Goal: Task Accomplishment & Management: Manage account settings

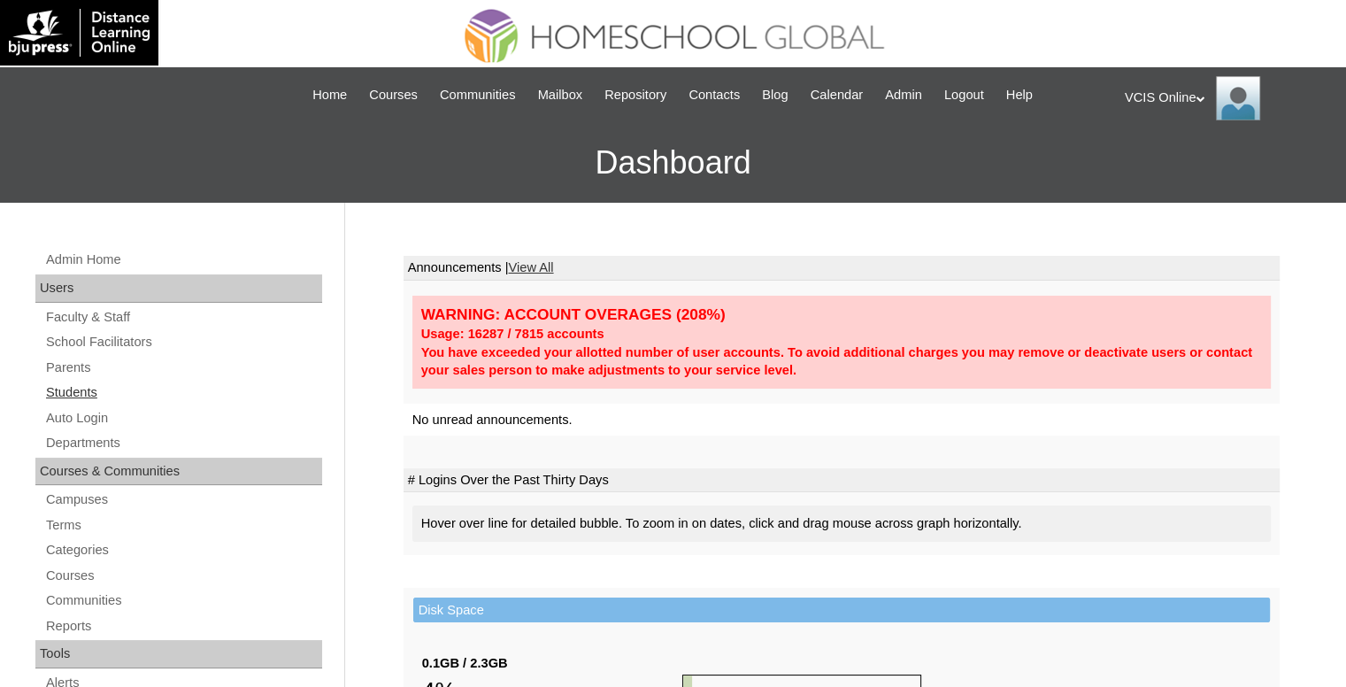
click at [80, 397] on link "Students" at bounding box center [183, 393] width 278 height 22
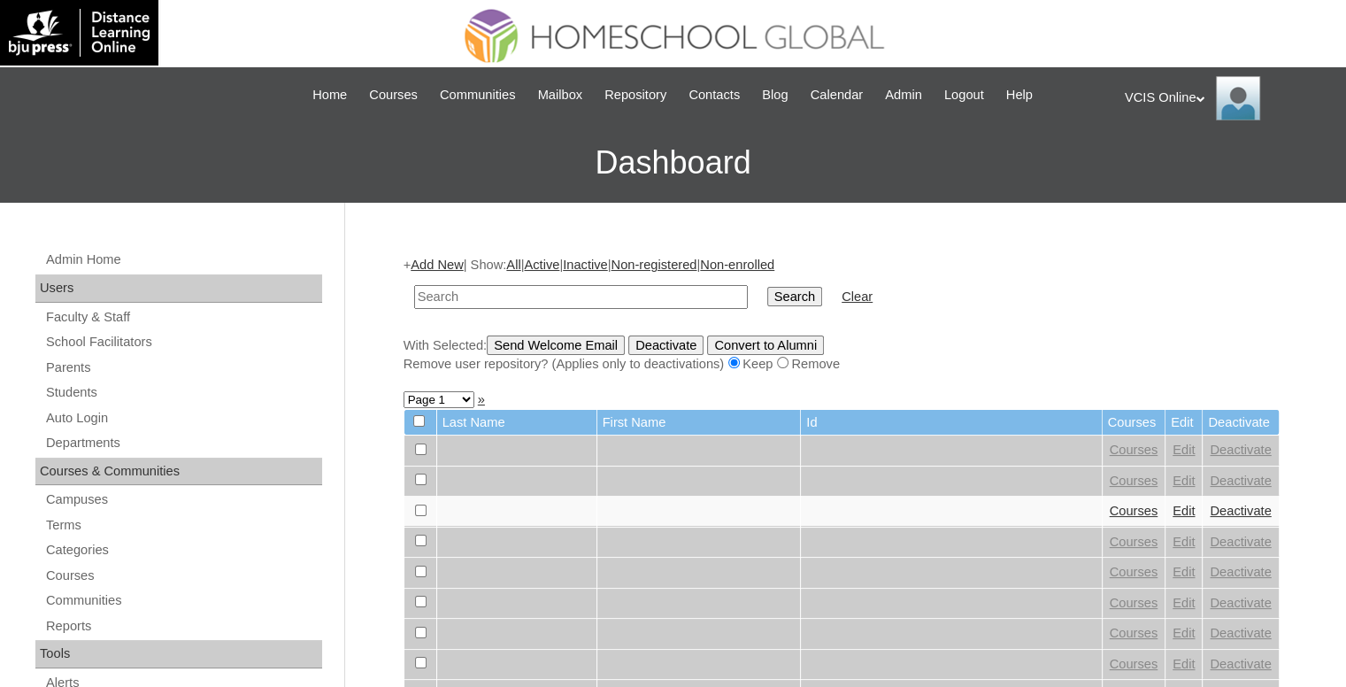
click at [588, 288] on input "text" at bounding box center [581, 297] width 334 height 24
click at [457, 296] on input "andre.dimalanta2024" at bounding box center [581, 297] width 334 height 24
click at [530, 291] on input "andre dimalanta2024" at bounding box center [581, 297] width 334 height 24
type input "[PERSON_NAME]"
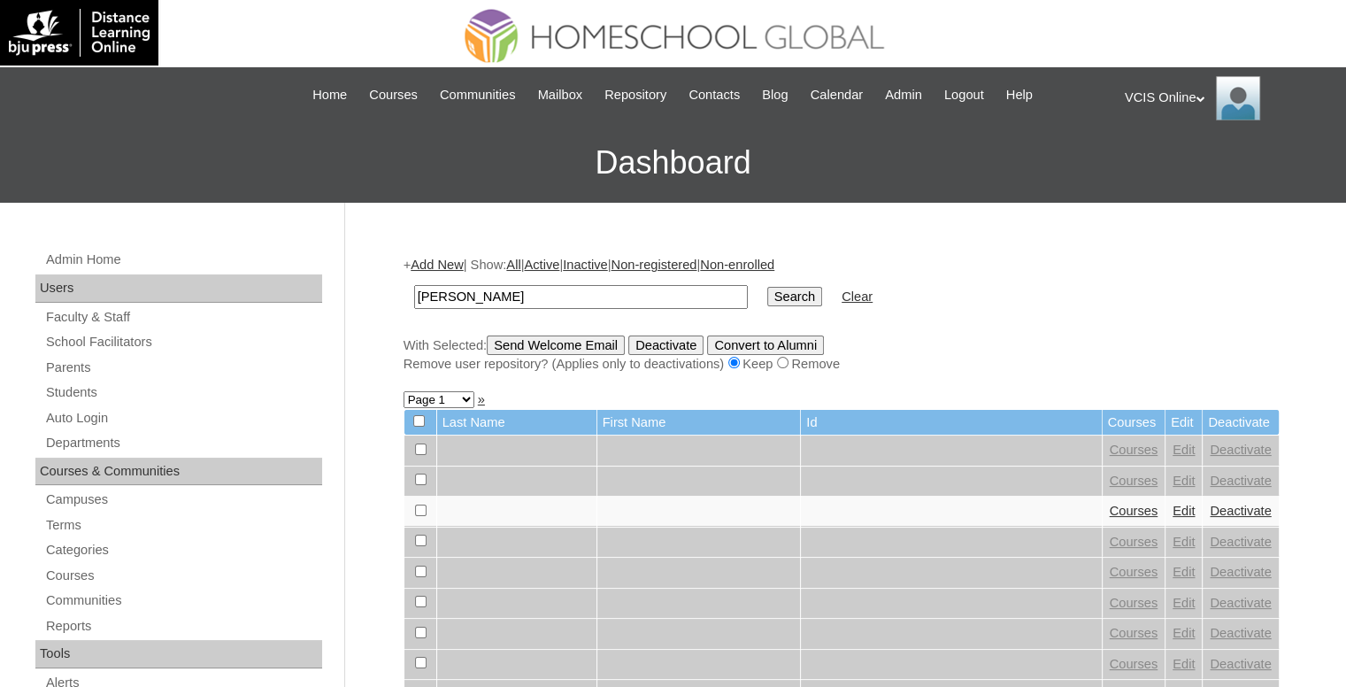
click at [767, 287] on input "Search" at bounding box center [794, 296] width 55 height 19
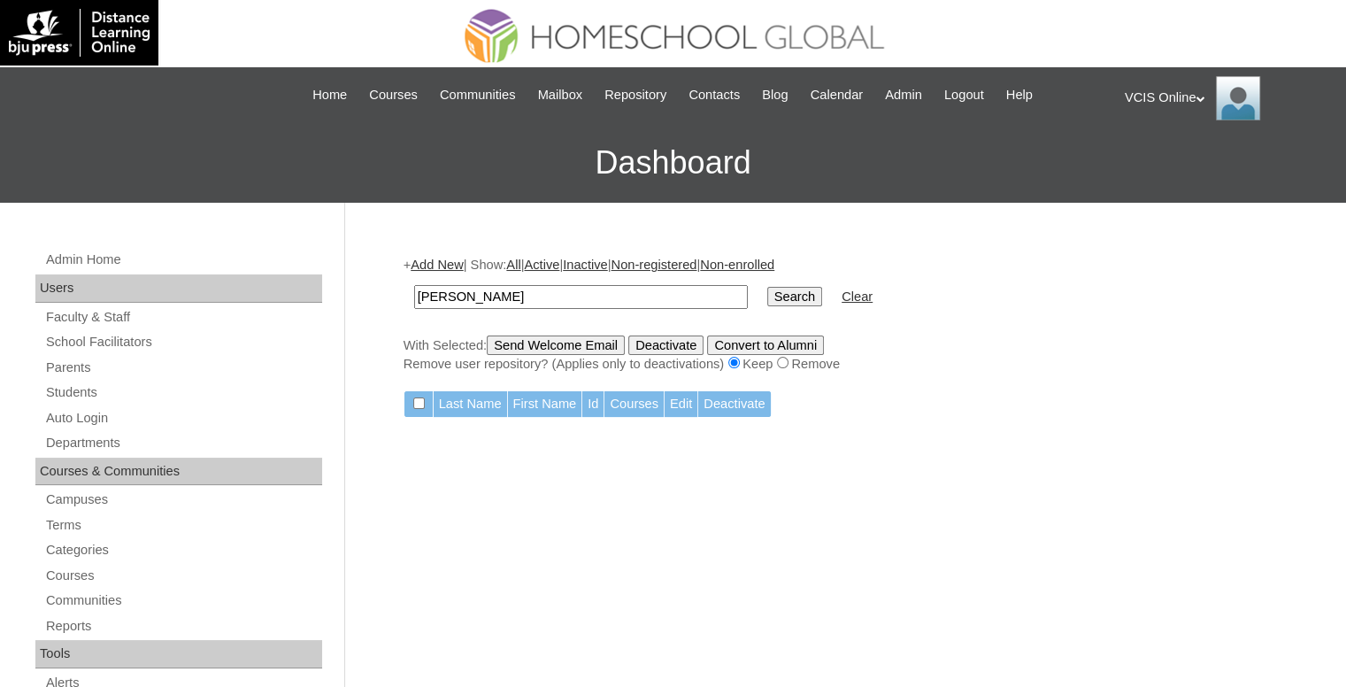
click at [531, 292] on input "andre dimalanta" at bounding box center [581, 297] width 334 height 24
click at [767, 293] on input "Search" at bounding box center [794, 296] width 55 height 19
click at [489, 295] on input "[PERSON_NAME]" at bounding box center [581, 297] width 334 height 24
type input "andre"
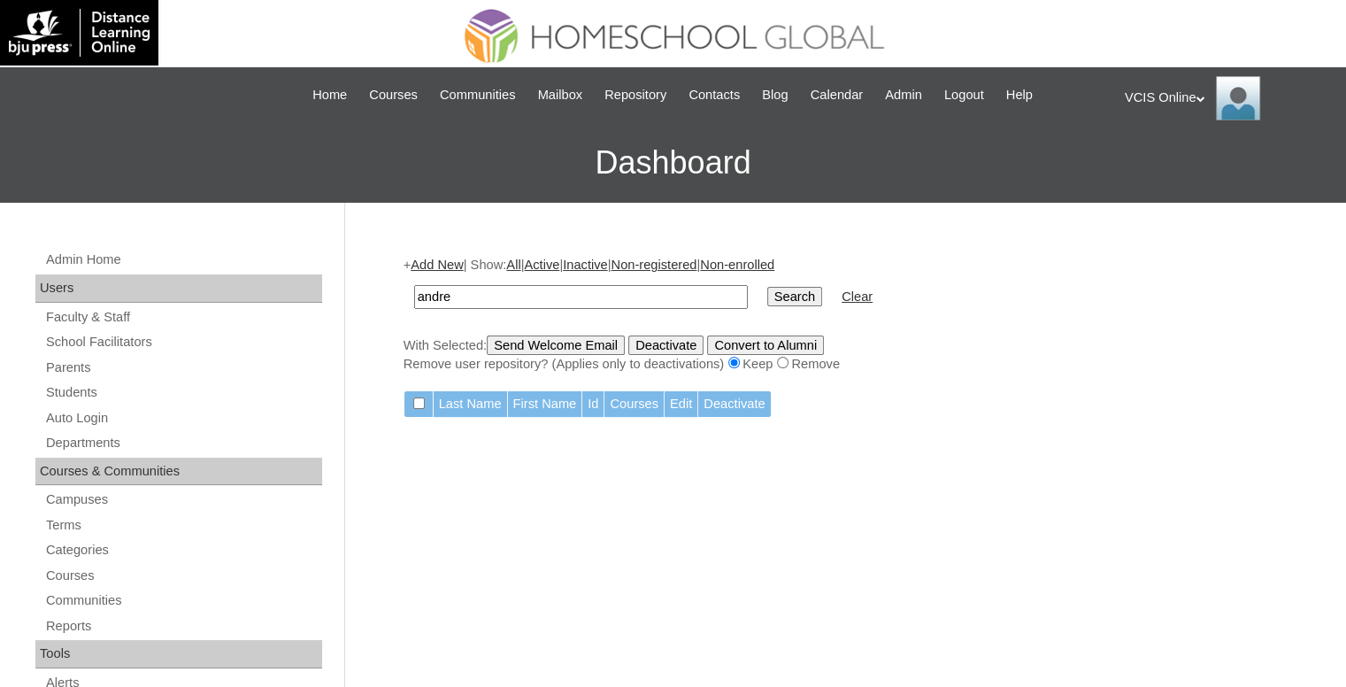
click at [767, 287] on input "Search" at bounding box center [794, 296] width 55 height 19
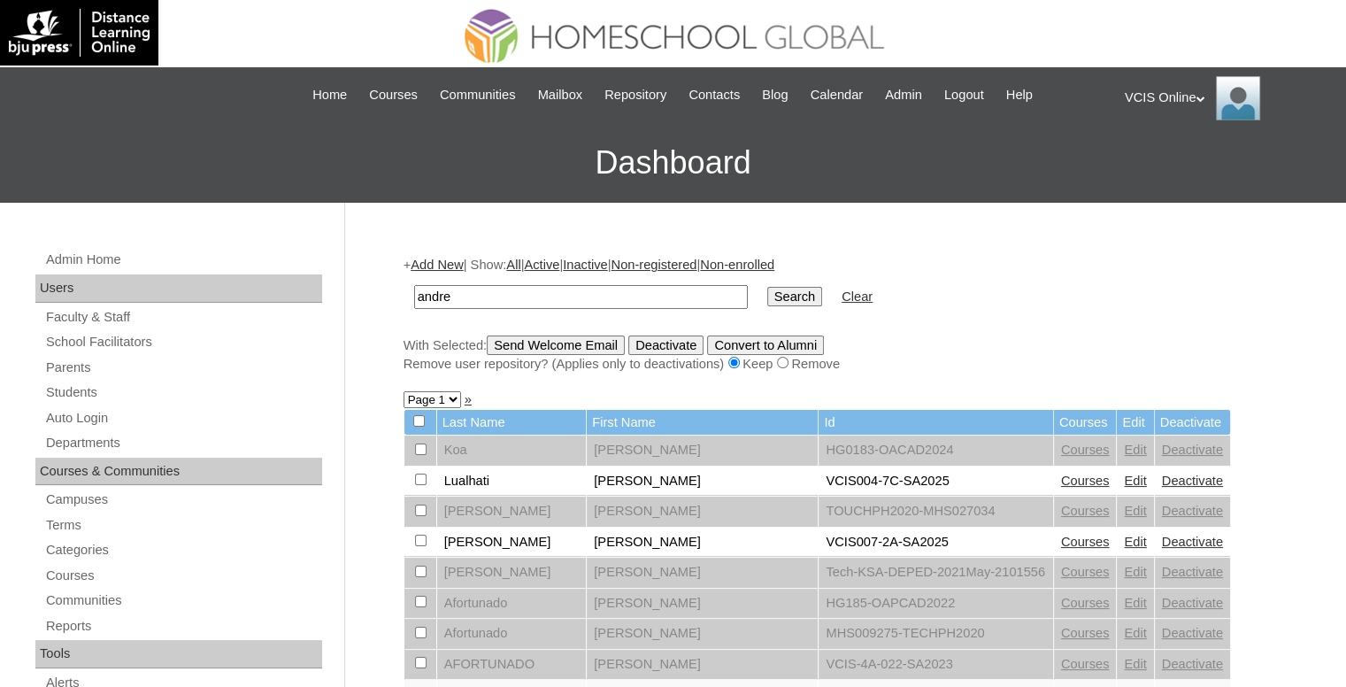
click at [597, 302] on input "andre" at bounding box center [581, 297] width 334 height 24
paste input "VCIS025-4A-SA2025"
type input "VCIS025-4A-SA2025"
click at [767, 298] on input "Search" at bounding box center [794, 296] width 55 height 19
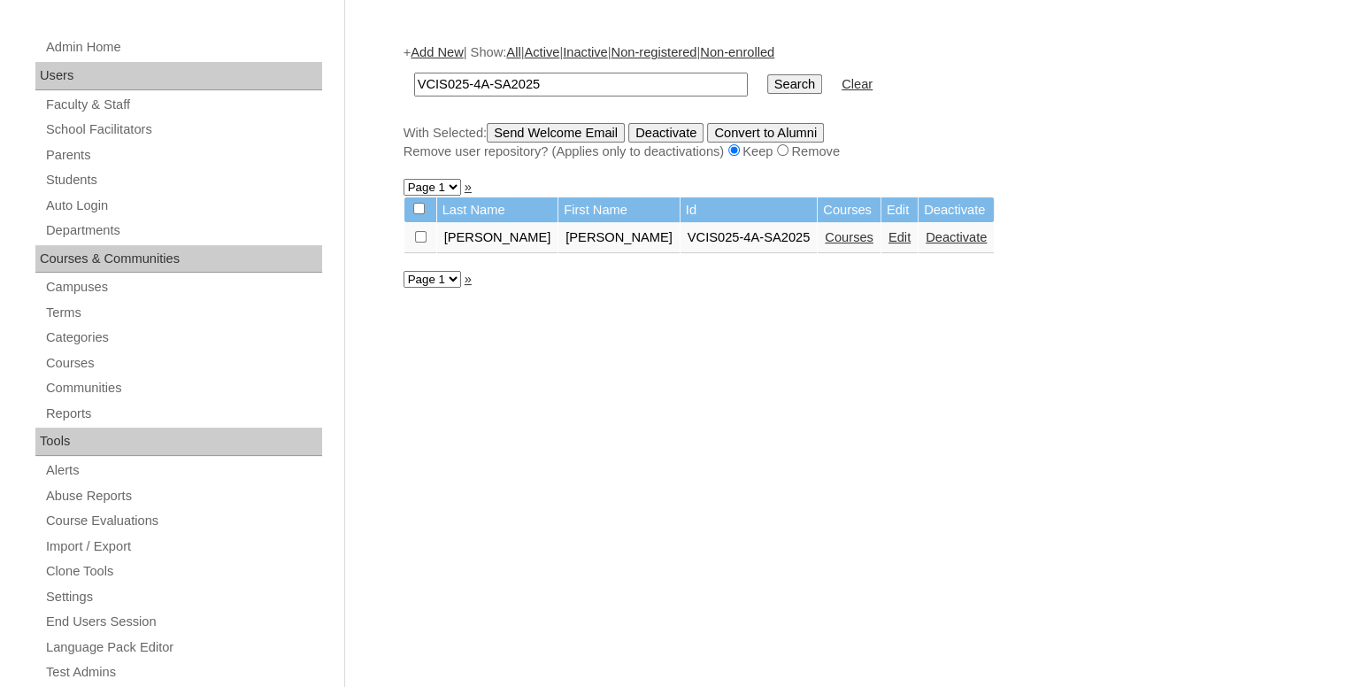
scroll to position [266, 0]
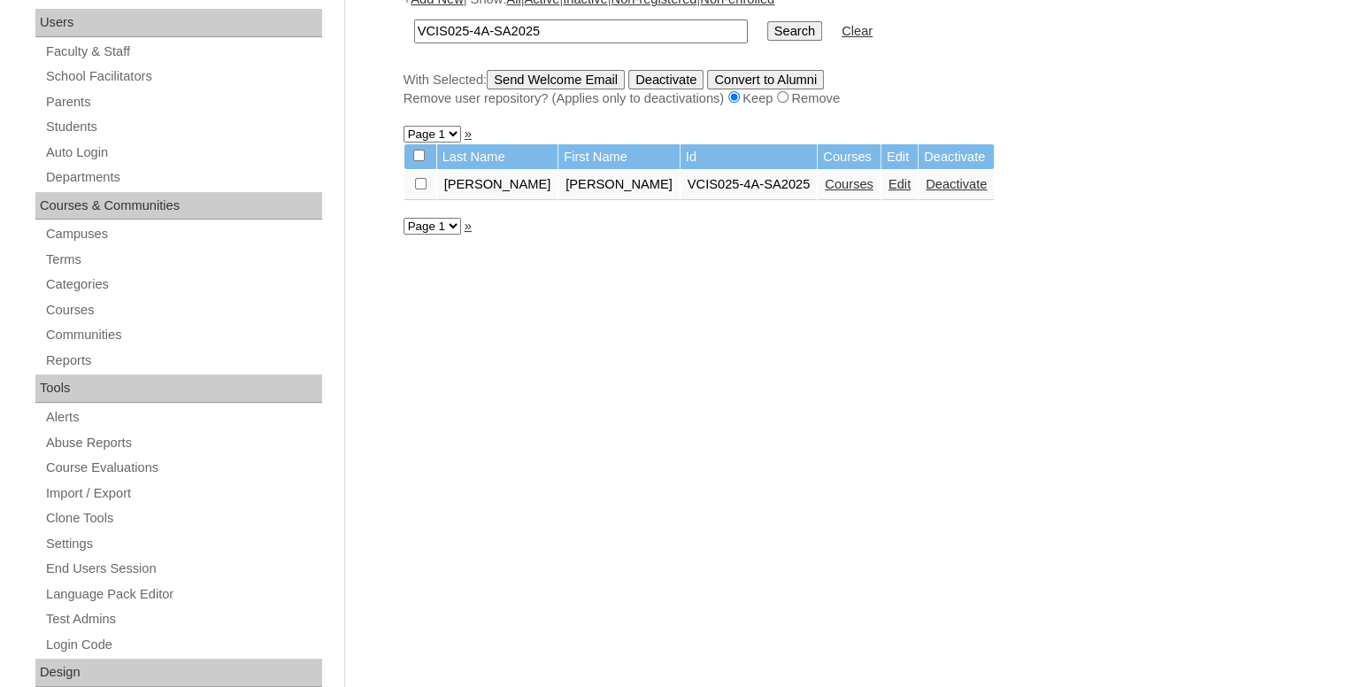
click at [889, 184] on link "Edit" at bounding box center [900, 184] width 22 height 14
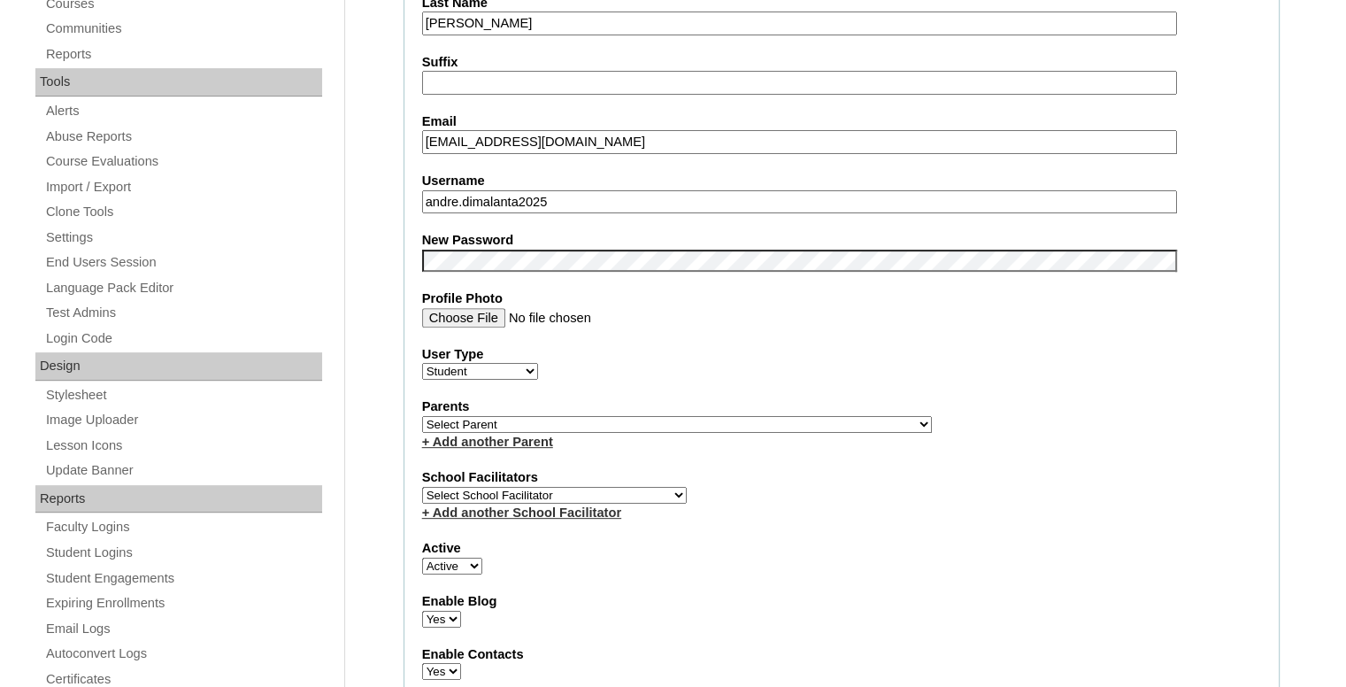
scroll to position [443, 0]
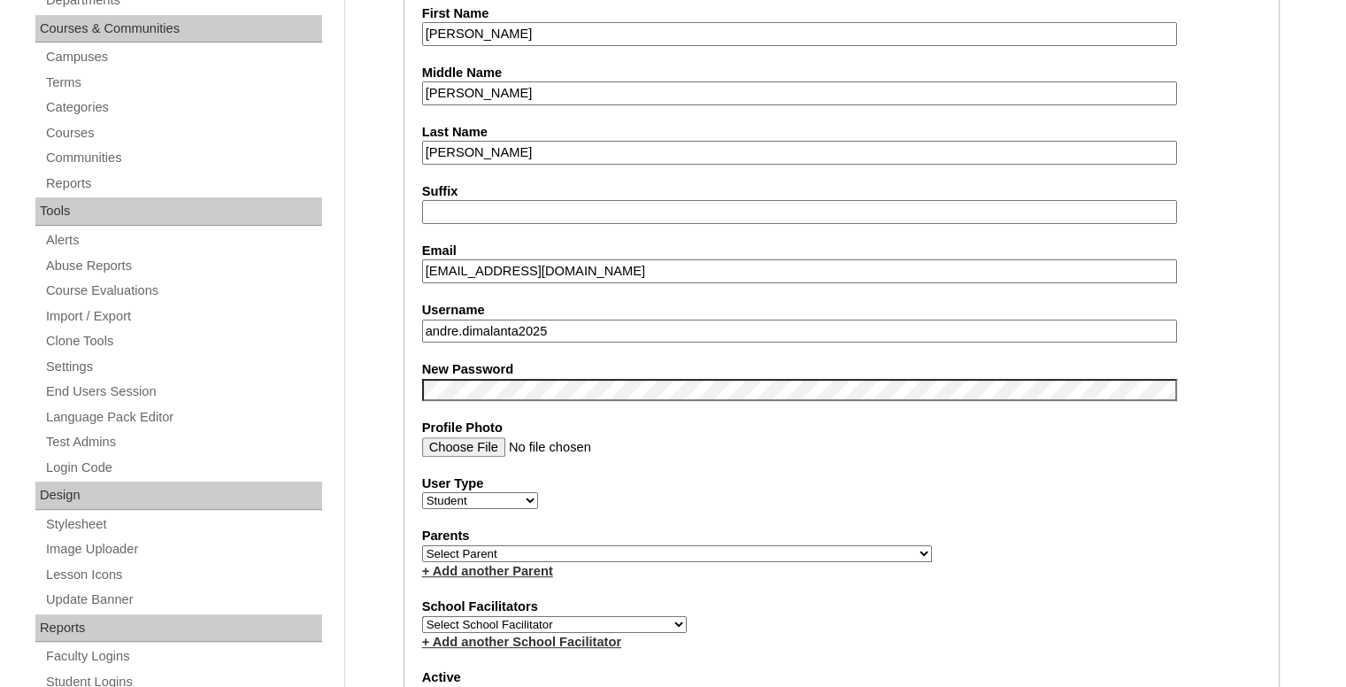
click at [628, 323] on input "andre.dimalanta2025" at bounding box center [799, 332] width 755 height 24
click at [632, 403] on fieldset "Account Information User Id VCIS025-4A-SA2025 Title First Name Andre Middle Nam…" at bounding box center [842, 558] width 876 height 1417
click at [705, 461] on fieldset "Account Information User Id VCIS025-4A-SA2025 Title First Name Andre Middle Nam…" at bounding box center [842, 558] width 876 height 1417
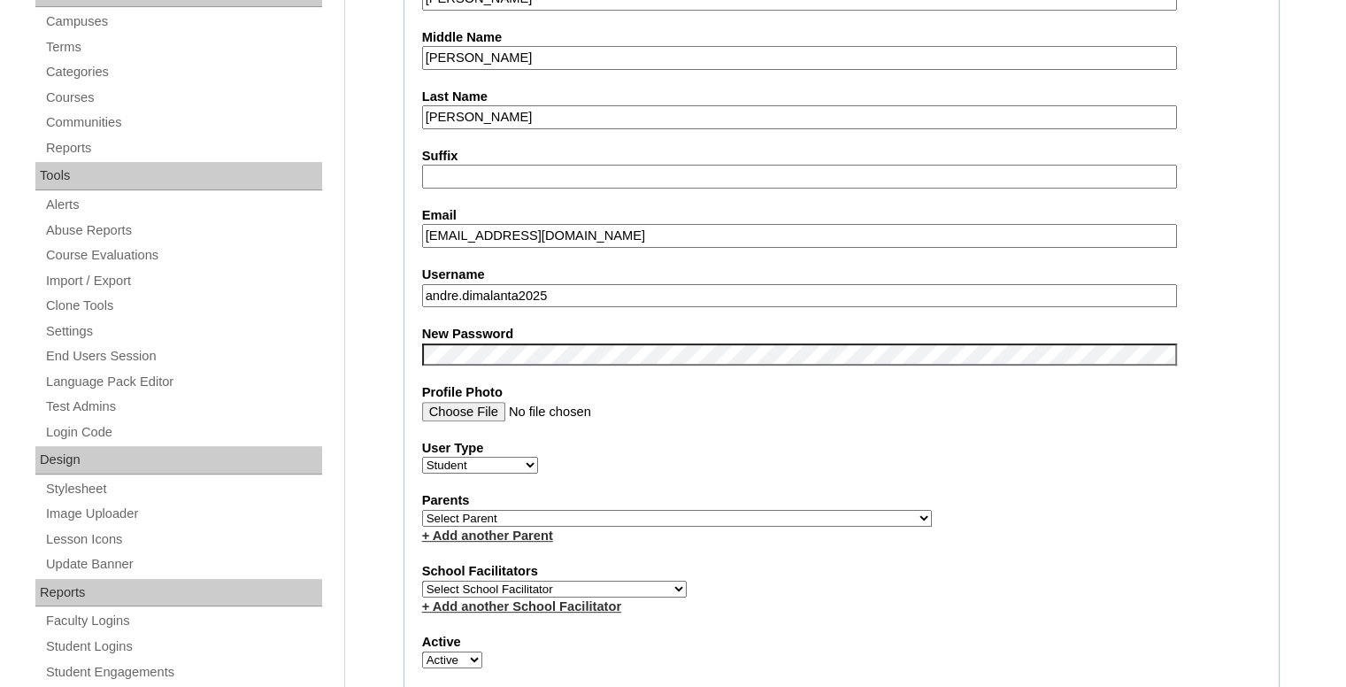
scroll to position [495, 0]
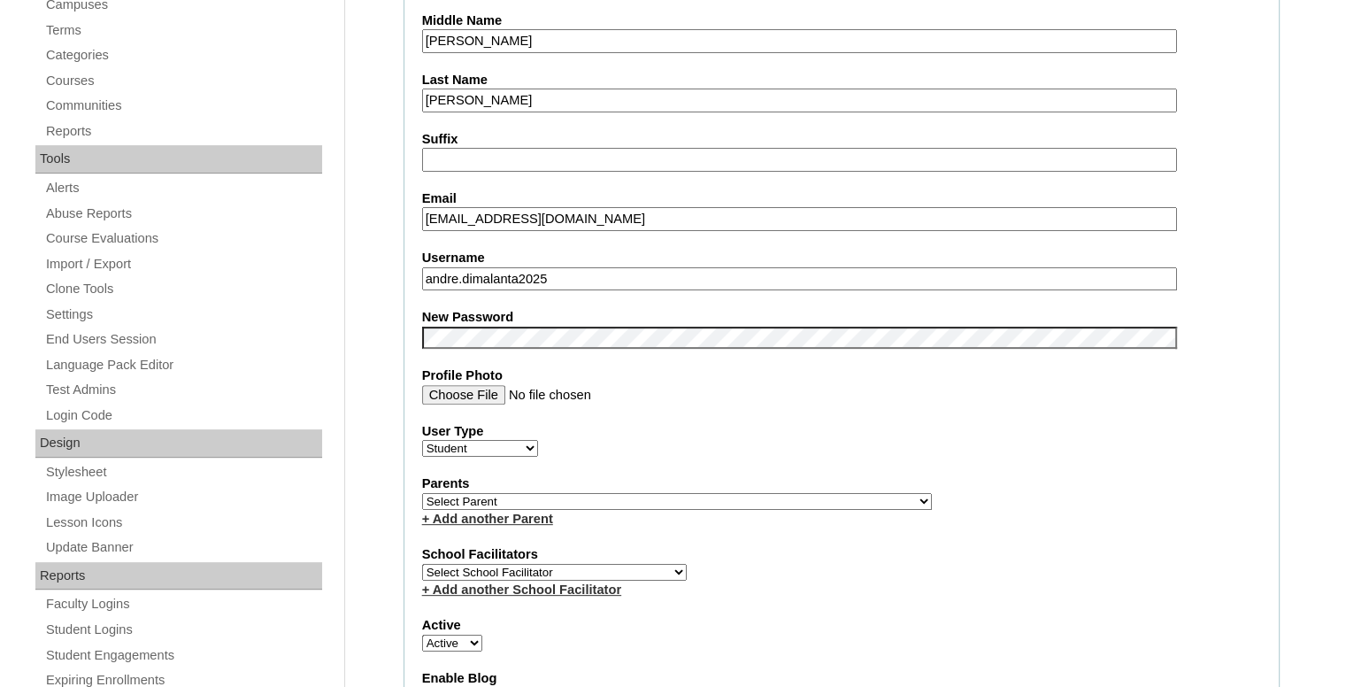
click at [513, 493] on select "Select Parent , , , , , , , , , , , , , , , , , , , , , , , , , , , , , , , , ,…" at bounding box center [677, 501] width 510 height 17
click at [505, 493] on select "Select Parent , , , , , , , , , , , , , , , , , , , , , , , , , , , , , , , , ,…" at bounding box center [677, 501] width 510 height 17
select select "43201"
click at [422, 493] on select "Select Parent , , , , , , , , , , , , , , , , , , , , , , , , , , , , , , , , ,…" at bounding box center [677, 501] width 510 height 17
click at [864, 459] on fieldset "Account Information User Id VCIS025-4A-SA2025 Title First Name Andre Middle Nam…" at bounding box center [842, 505] width 876 height 1417
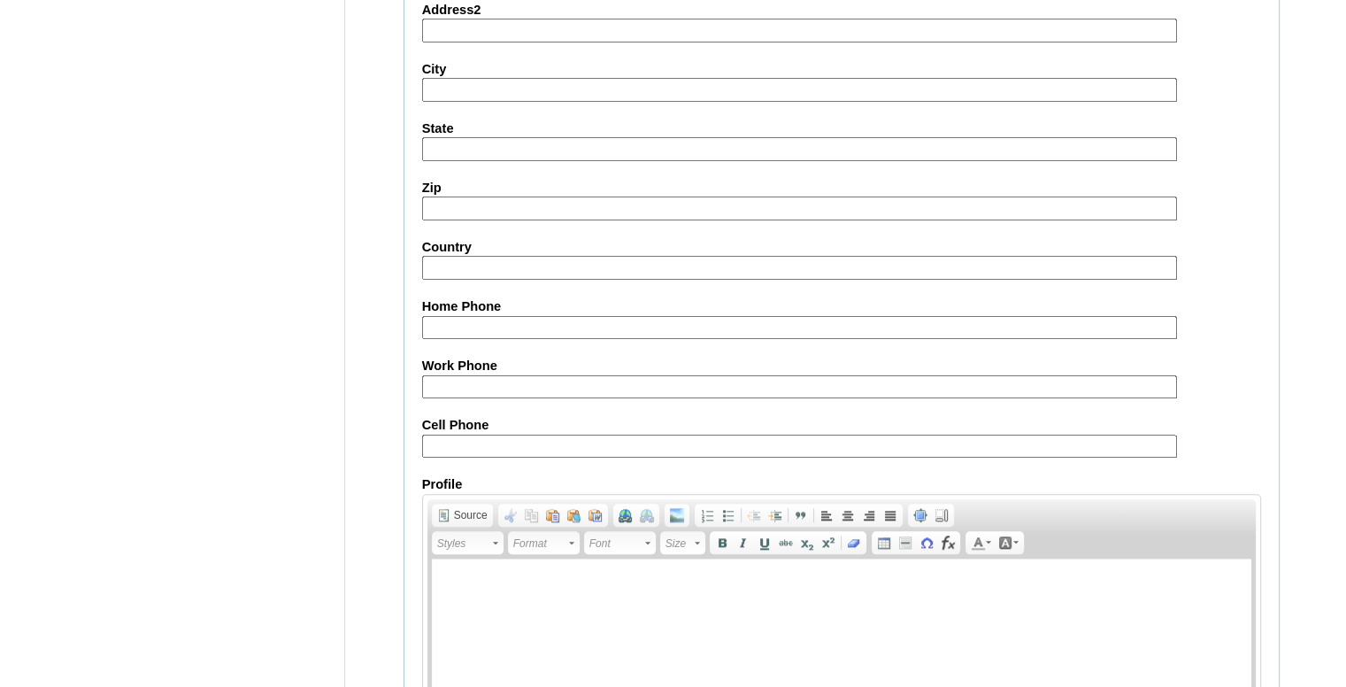
scroll to position [1975, 0]
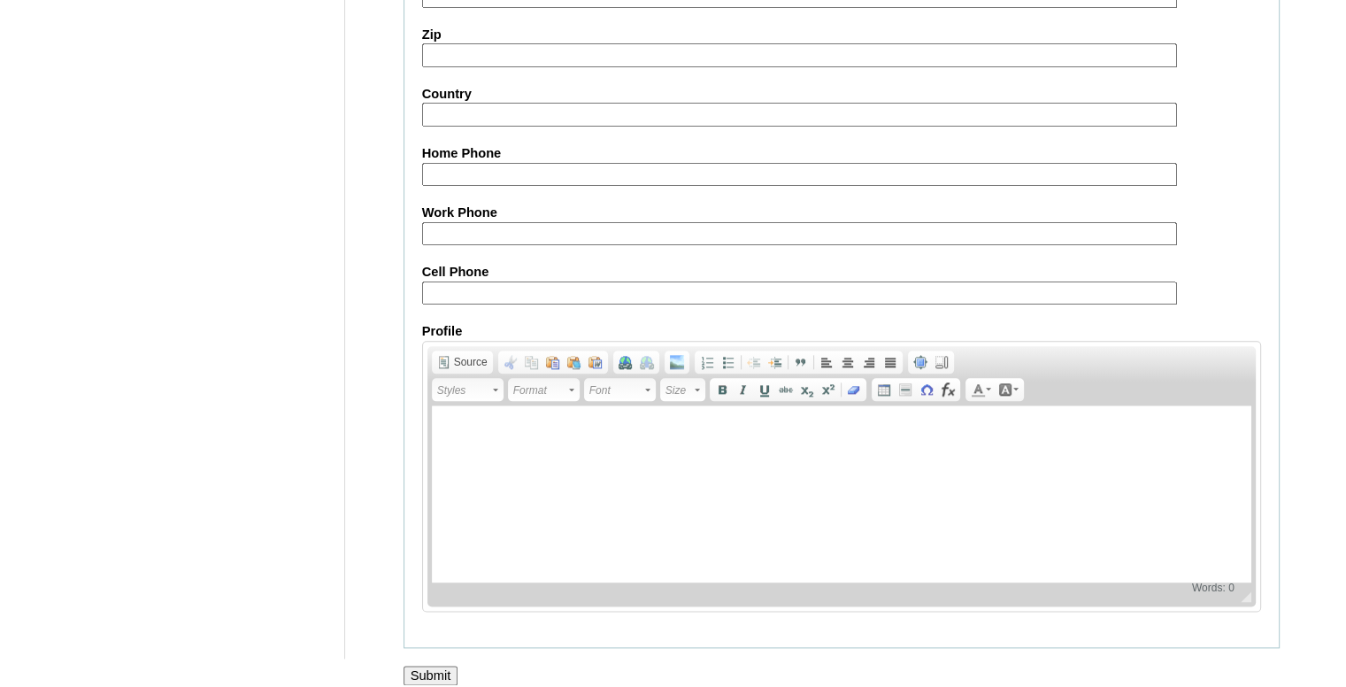
click at [434, 666] on input "Submit" at bounding box center [431, 675] width 55 height 19
click at [408, 666] on input "Submit" at bounding box center [431, 675] width 55 height 19
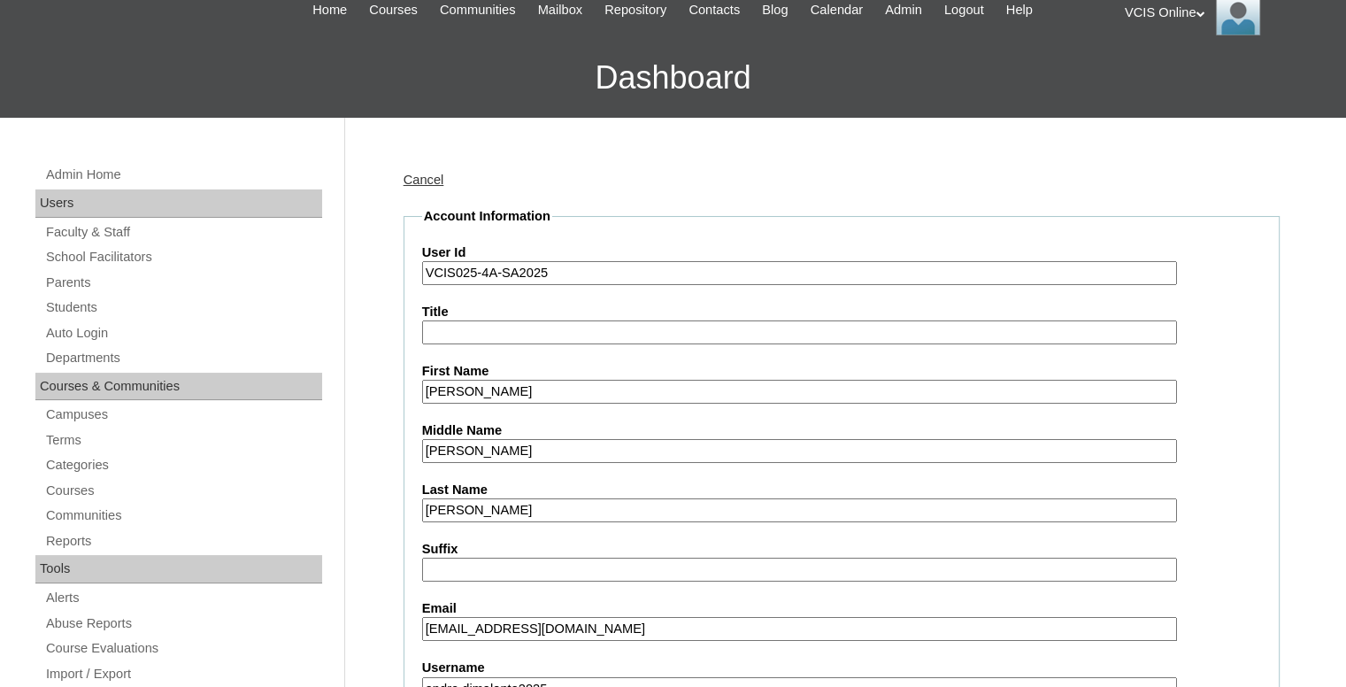
scroll to position [0, 0]
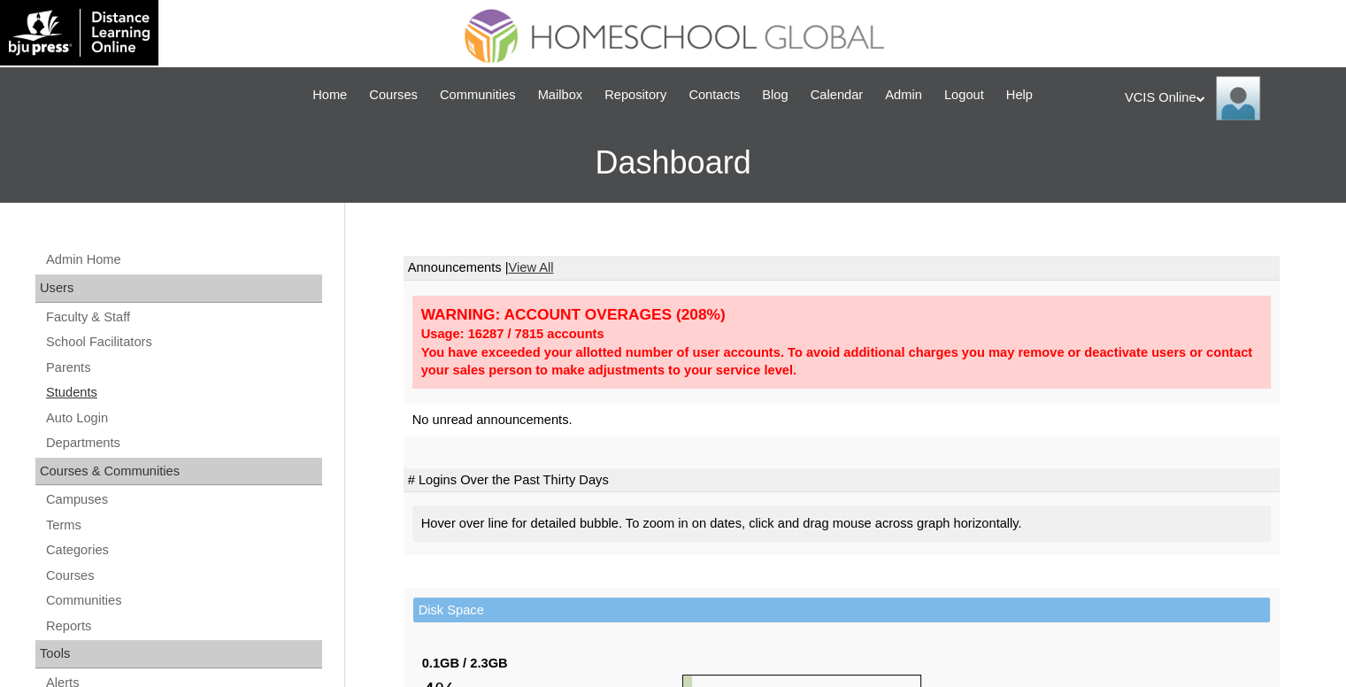
click at [81, 388] on link "Students" at bounding box center [183, 393] width 278 height 22
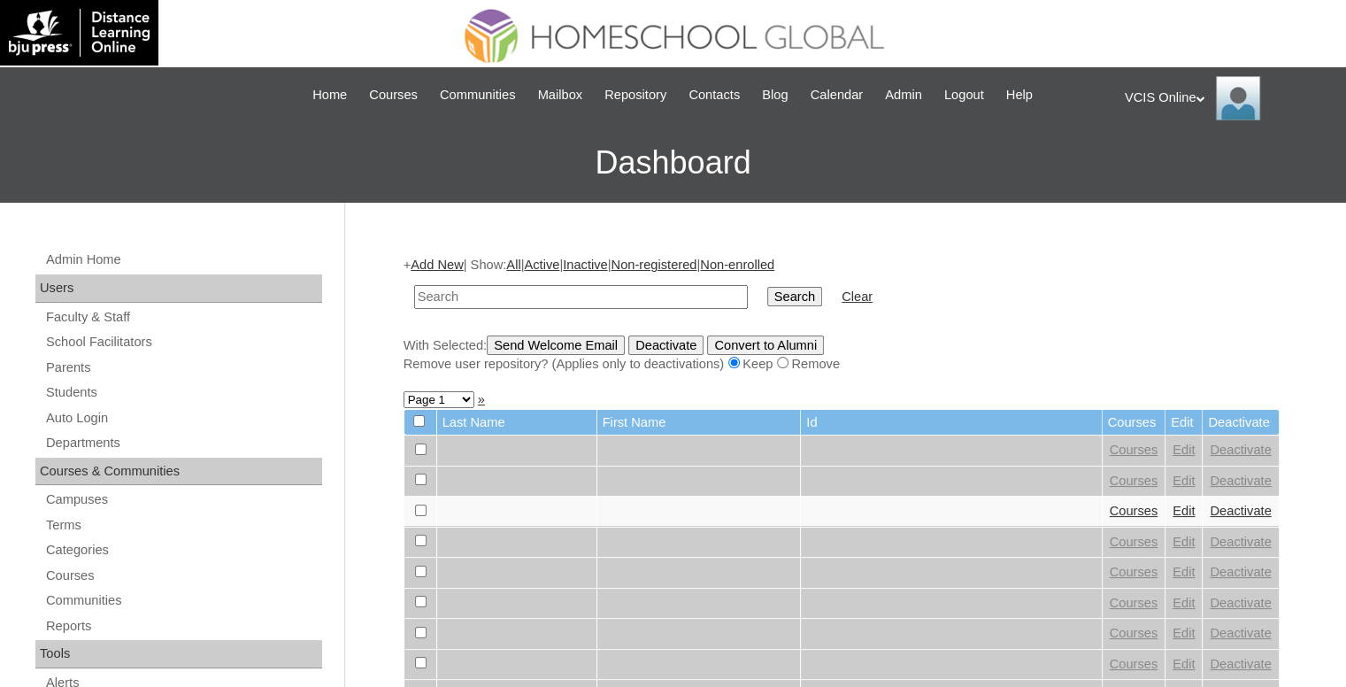
paste input "VCIS0012-6B-PA2025"
type input "VCIS0012-6B-PA2025"
click at [767, 290] on input "Search" at bounding box center [794, 296] width 55 height 19
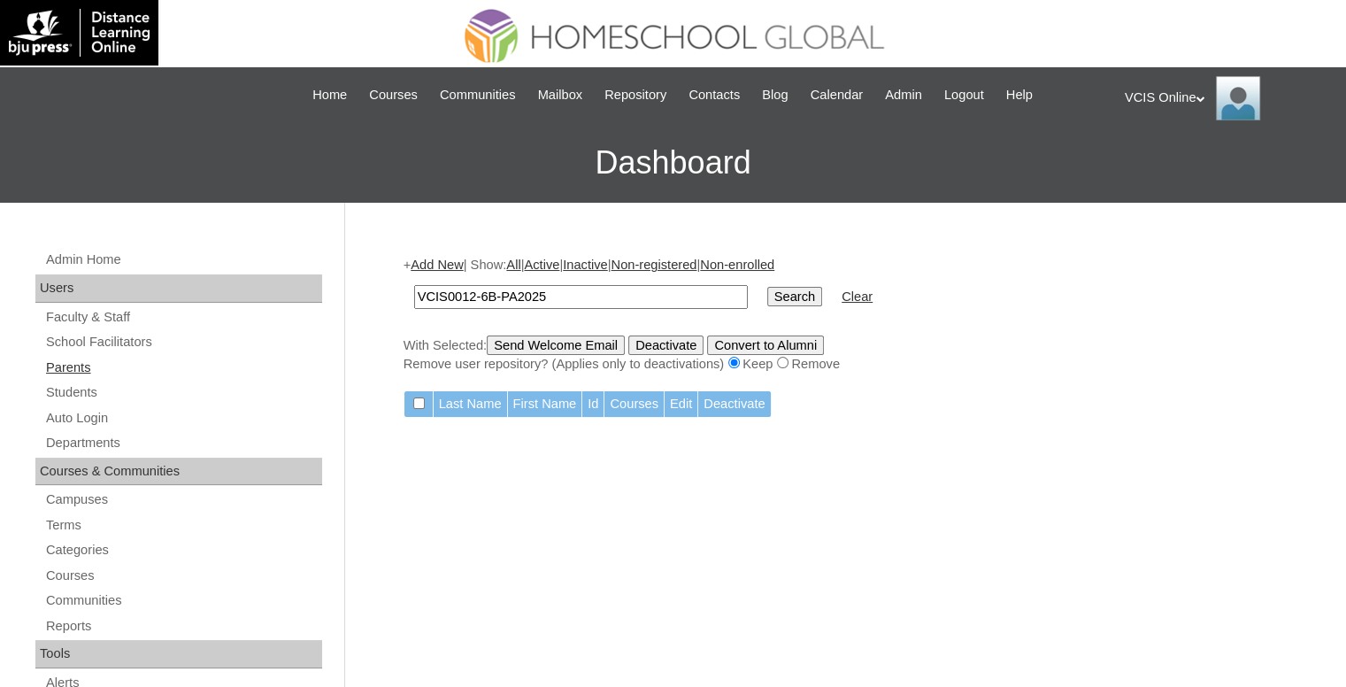
click at [81, 365] on link "Parents" at bounding box center [183, 368] width 278 height 22
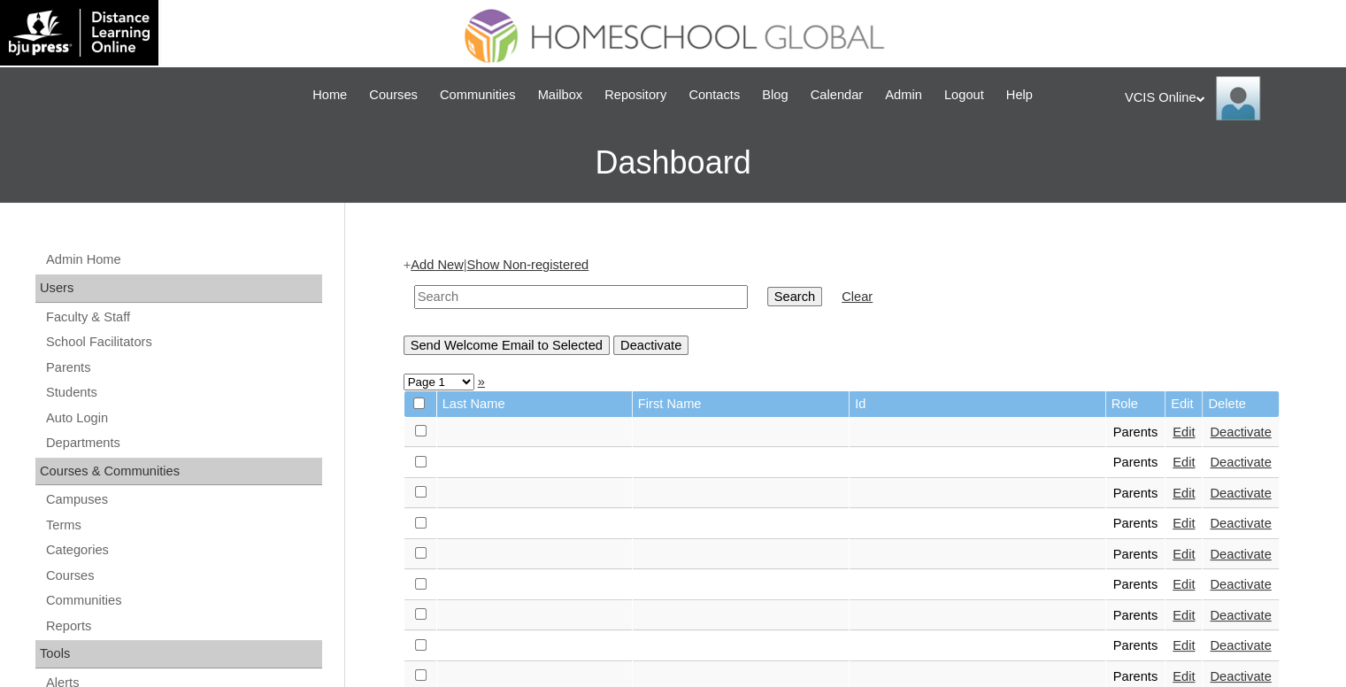
drag, startPoint x: 0, startPoint y: 0, endPoint x: 510, endPoint y: 295, distance: 588.9
click at [509, 295] on input "text" at bounding box center [581, 297] width 334 height 24
paste input "VCIS0012-6B-PA2025"
type input "VCIS0012-6B-PA2025"
click at [767, 299] on input "Search" at bounding box center [794, 296] width 55 height 19
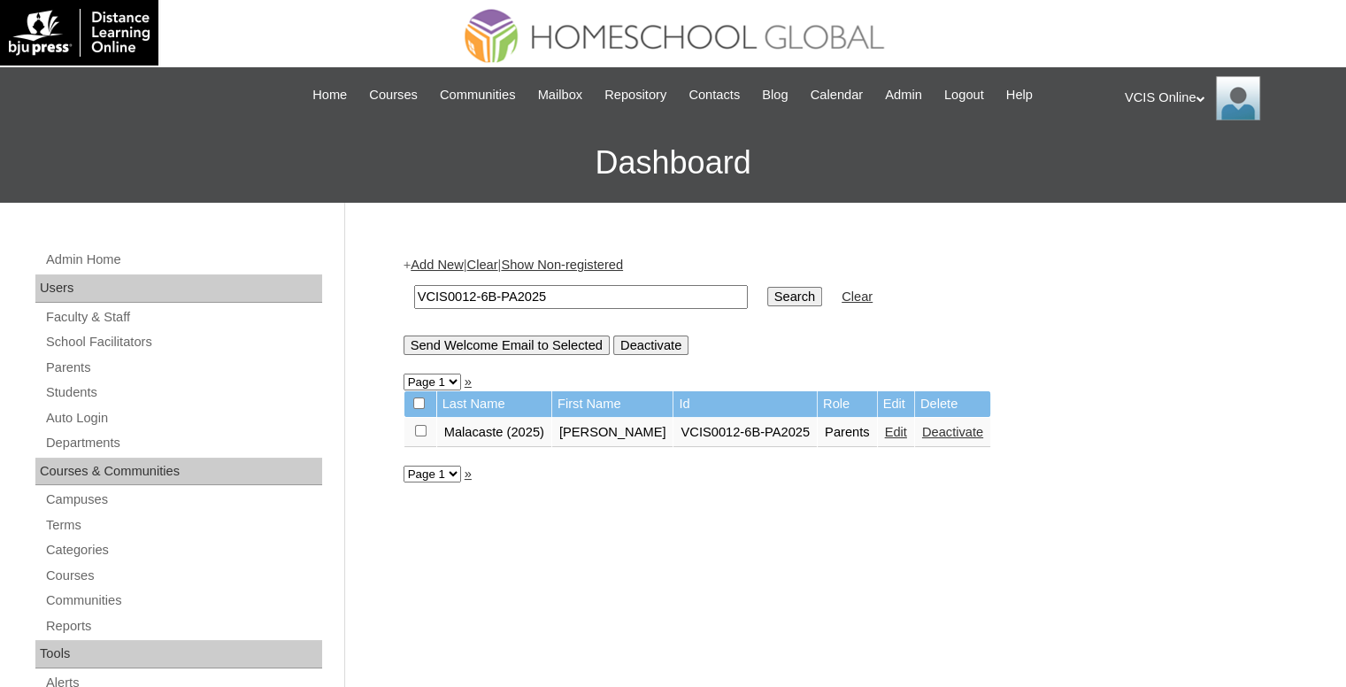
click at [885, 431] on link "Edit" at bounding box center [896, 432] width 22 height 14
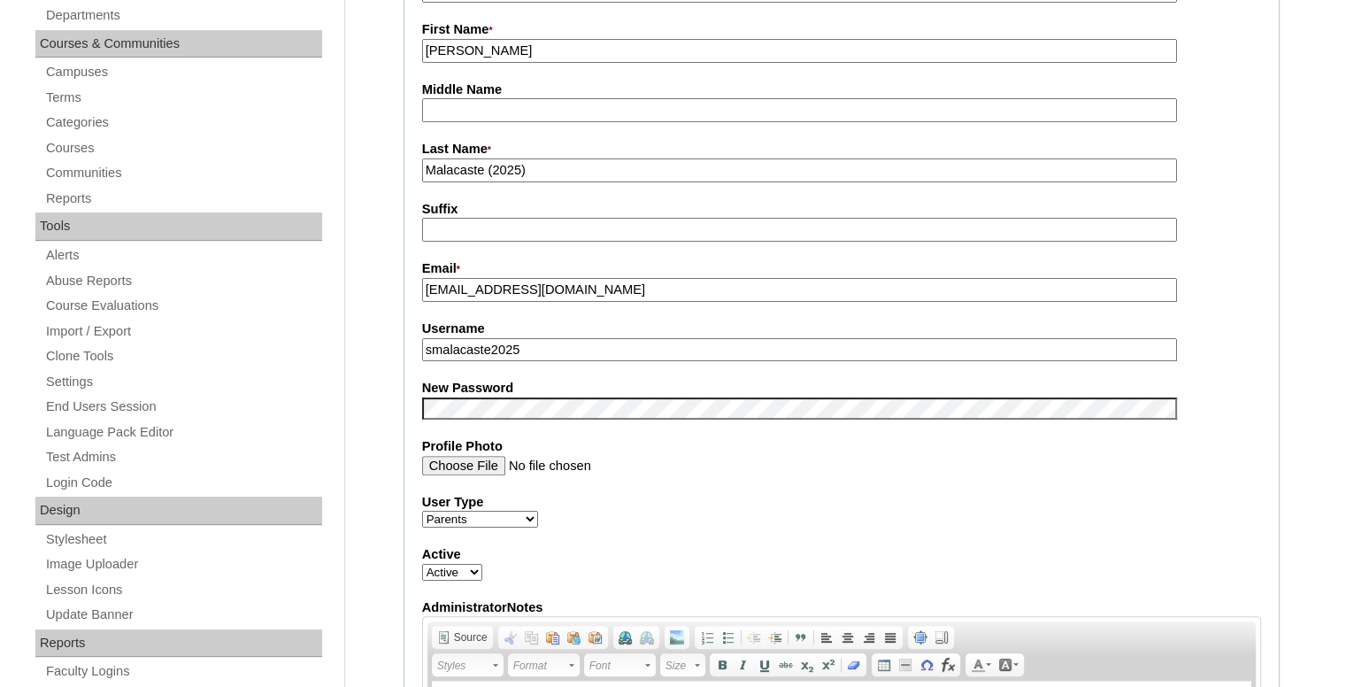
scroll to position [531, 0]
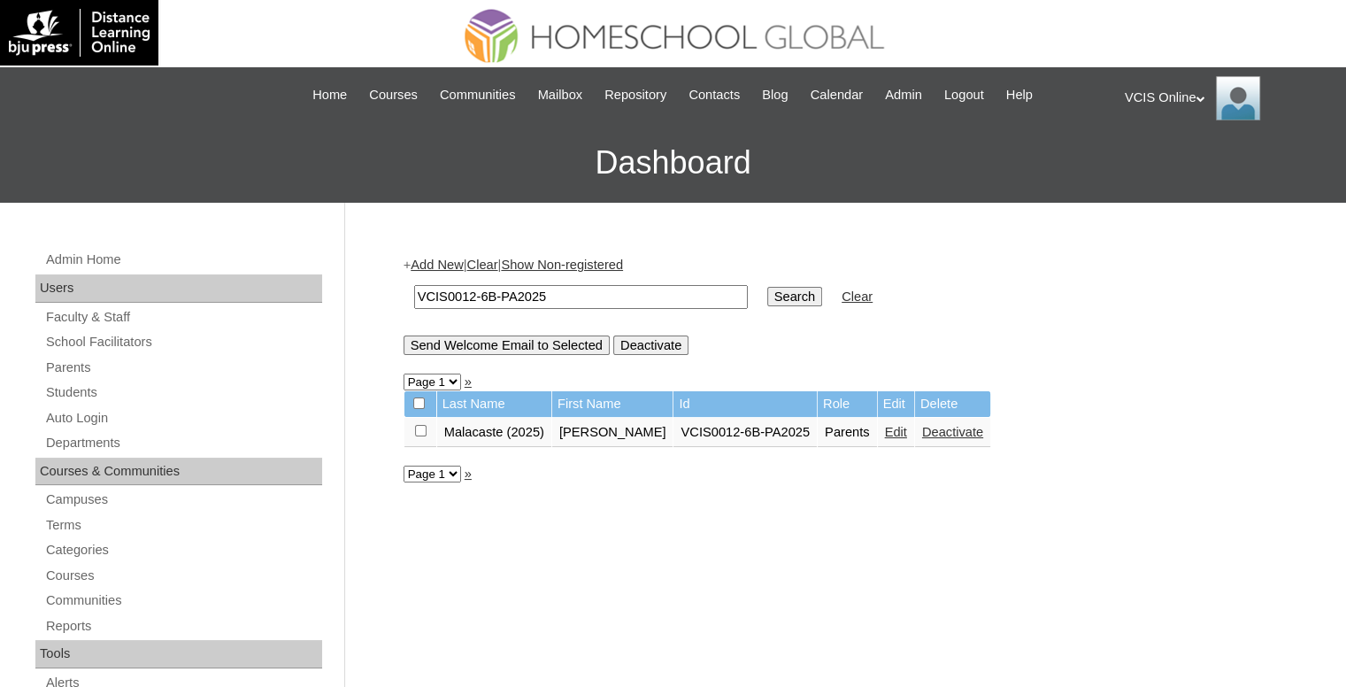
click at [570, 285] on input "VCIS0012-6B-PA2025" at bounding box center [581, 297] width 334 height 24
click at [71, 389] on link "Students" at bounding box center [183, 393] width 278 height 22
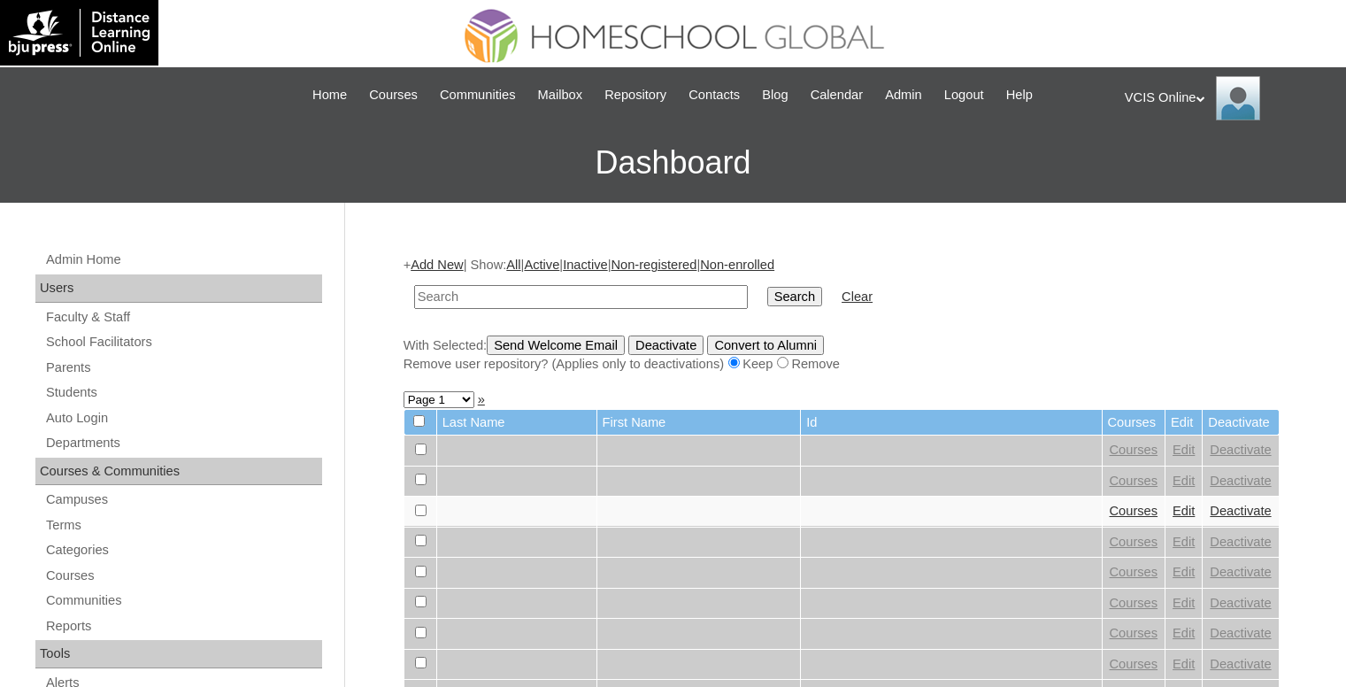
click at [570, 299] on input "text" at bounding box center [581, 297] width 334 height 24
type input "VCIS012-2B-SA2025"
click at [767, 296] on input "Search" at bounding box center [794, 296] width 55 height 19
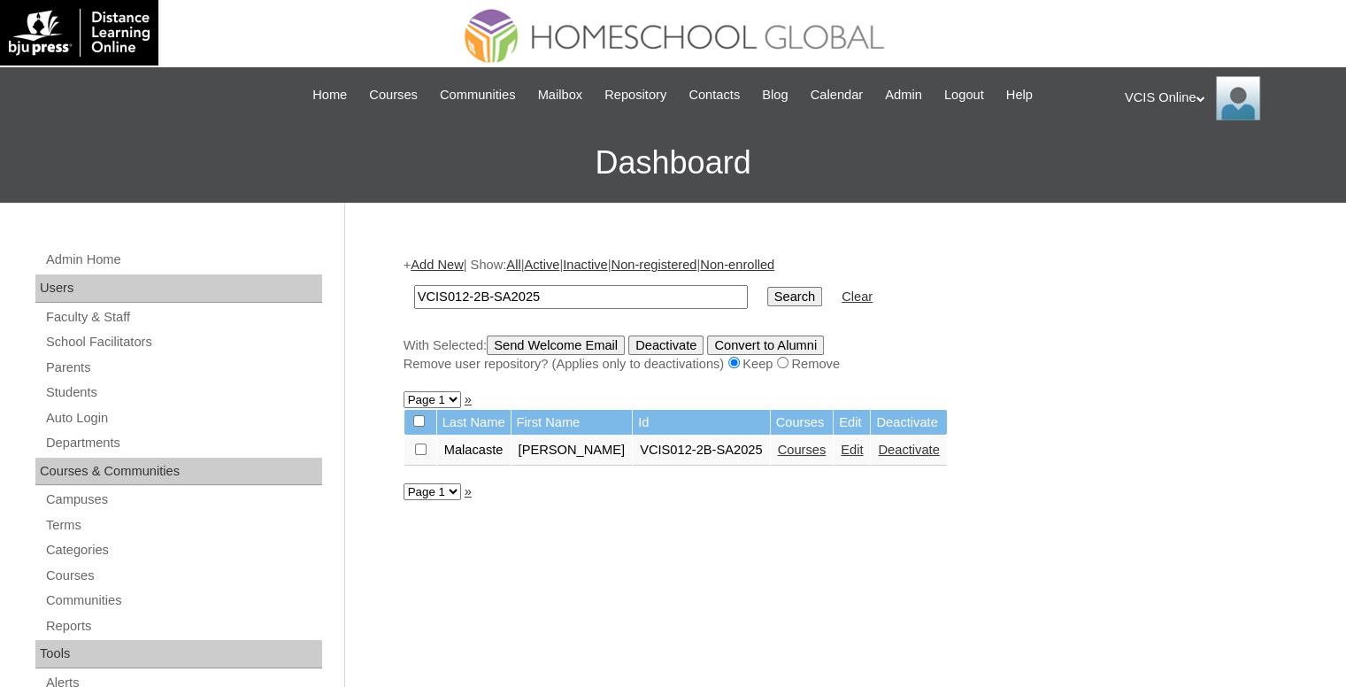
click at [841, 446] on link "Edit" at bounding box center [852, 450] width 22 height 14
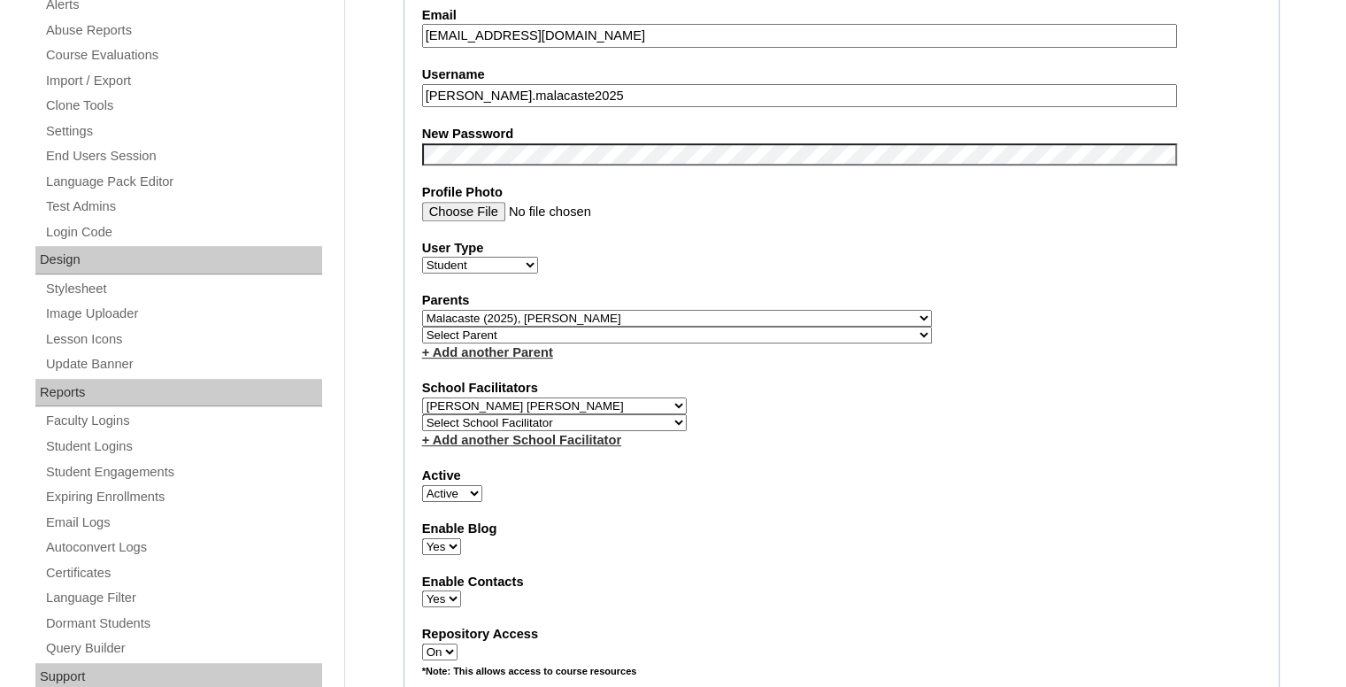
scroll to position [708, 0]
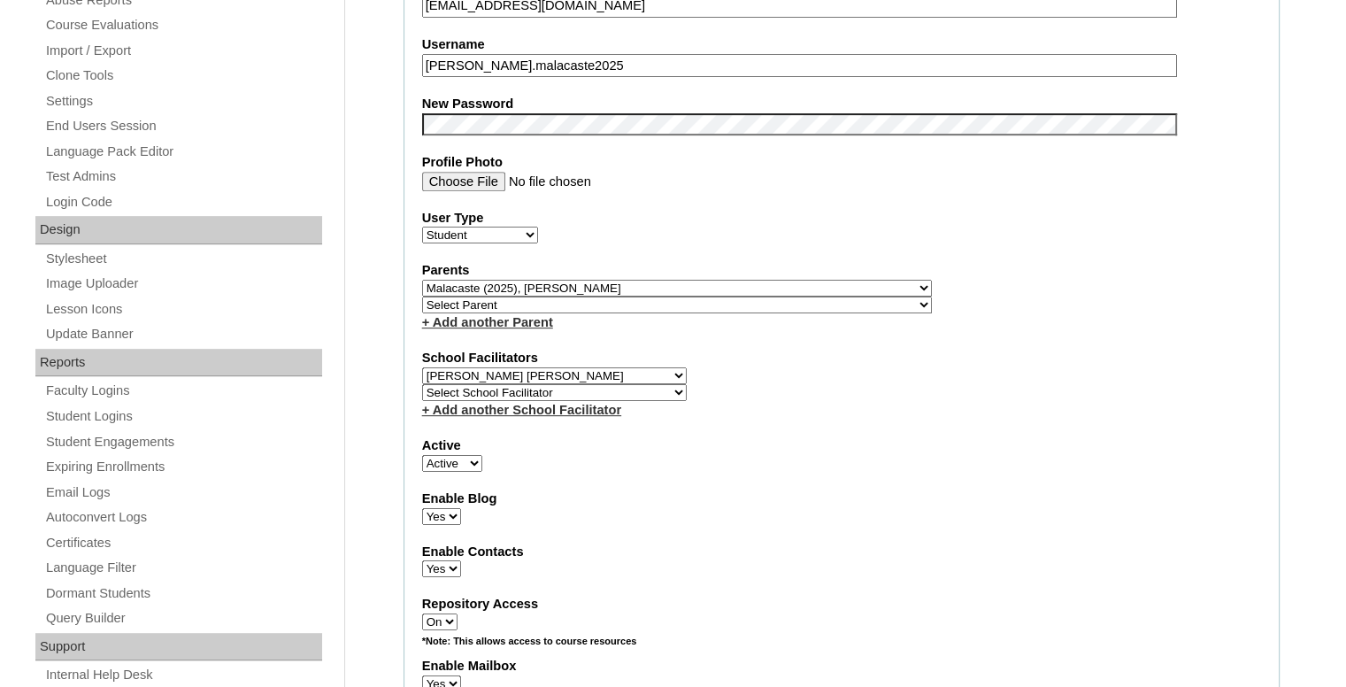
click at [716, 299] on select "Select Parent , , , , , , , , , , , , , , , , , , , , , , , , , , , , , , , , ,…" at bounding box center [677, 305] width 510 height 17
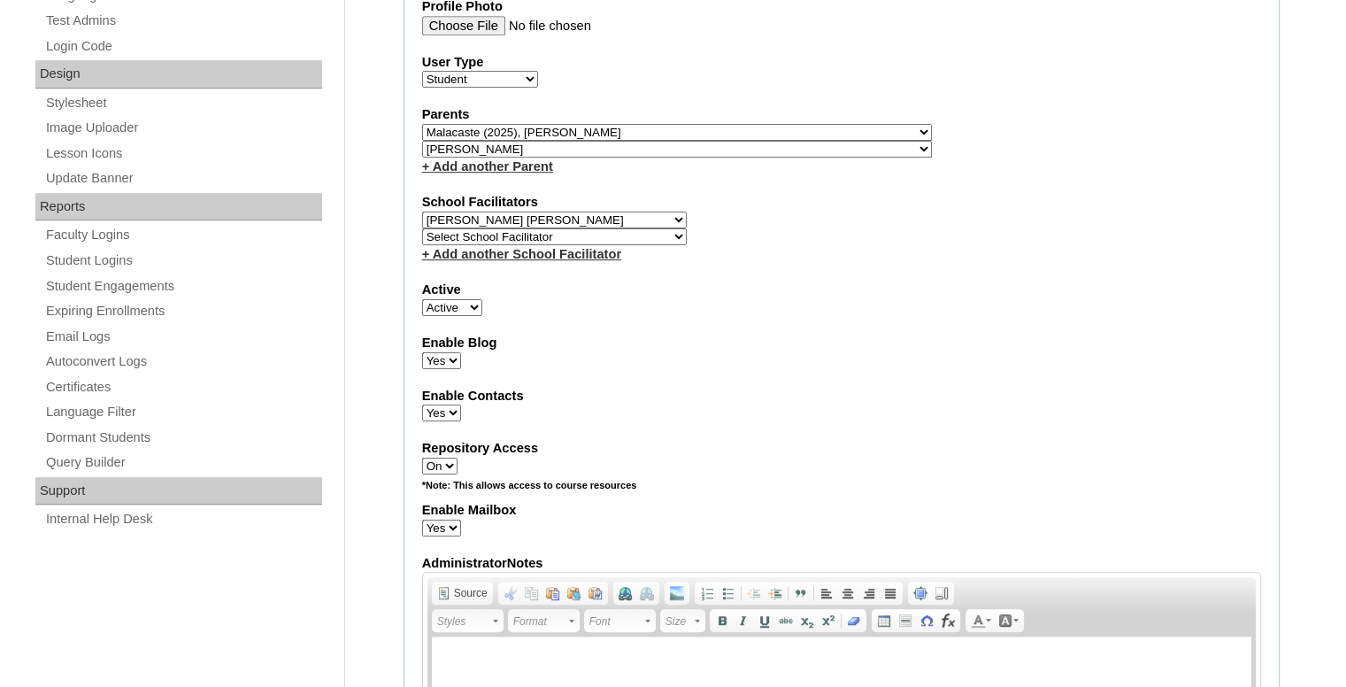
scroll to position [885, 0]
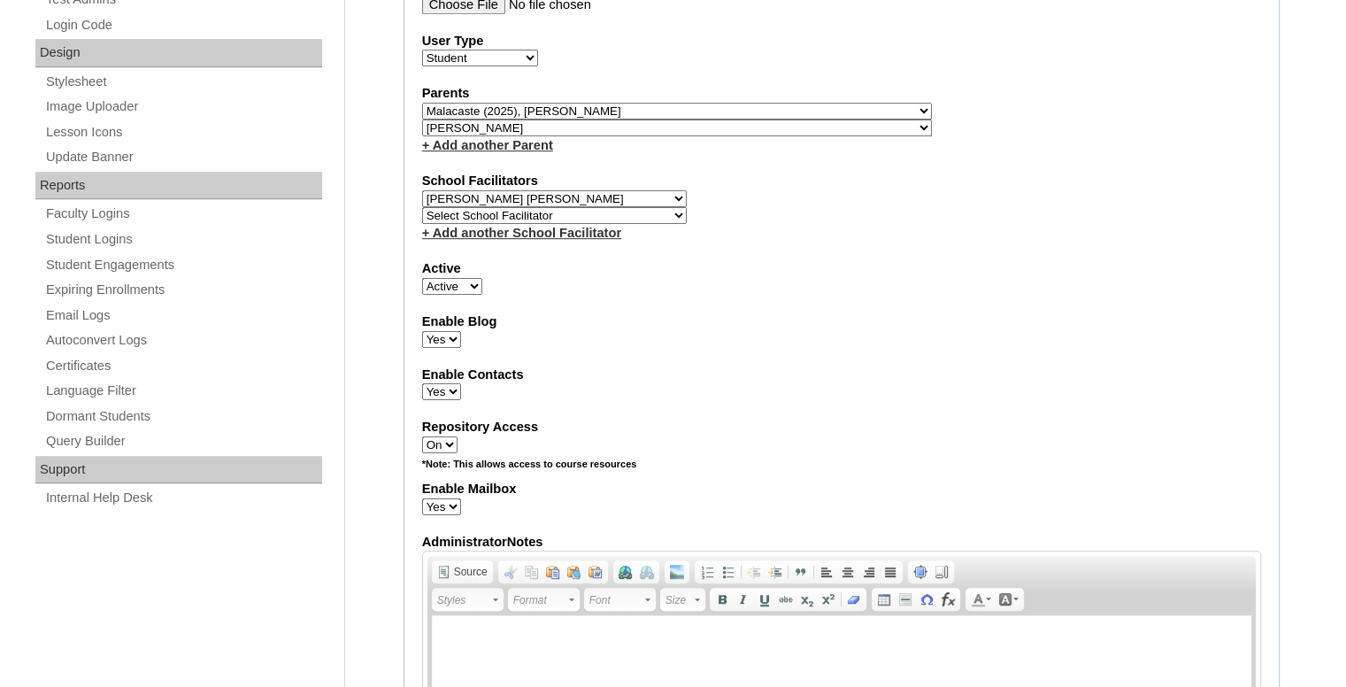
click at [639, 124] on select "Select Parent , , , , , , , , , , , , , , , , , , , , , , , , , , , , , , , , ,…" at bounding box center [677, 127] width 510 height 17
select select "43196"
click at [422, 119] on select "Select Parent , , , , , , , , , , , , , , , , , , , , , , , , , , , , , , , , ,…" at bounding box center [677, 127] width 510 height 17
click at [837, 224] on div "+ Add another School Facilitator" at bounding box center [841, 233] width 839 height 19
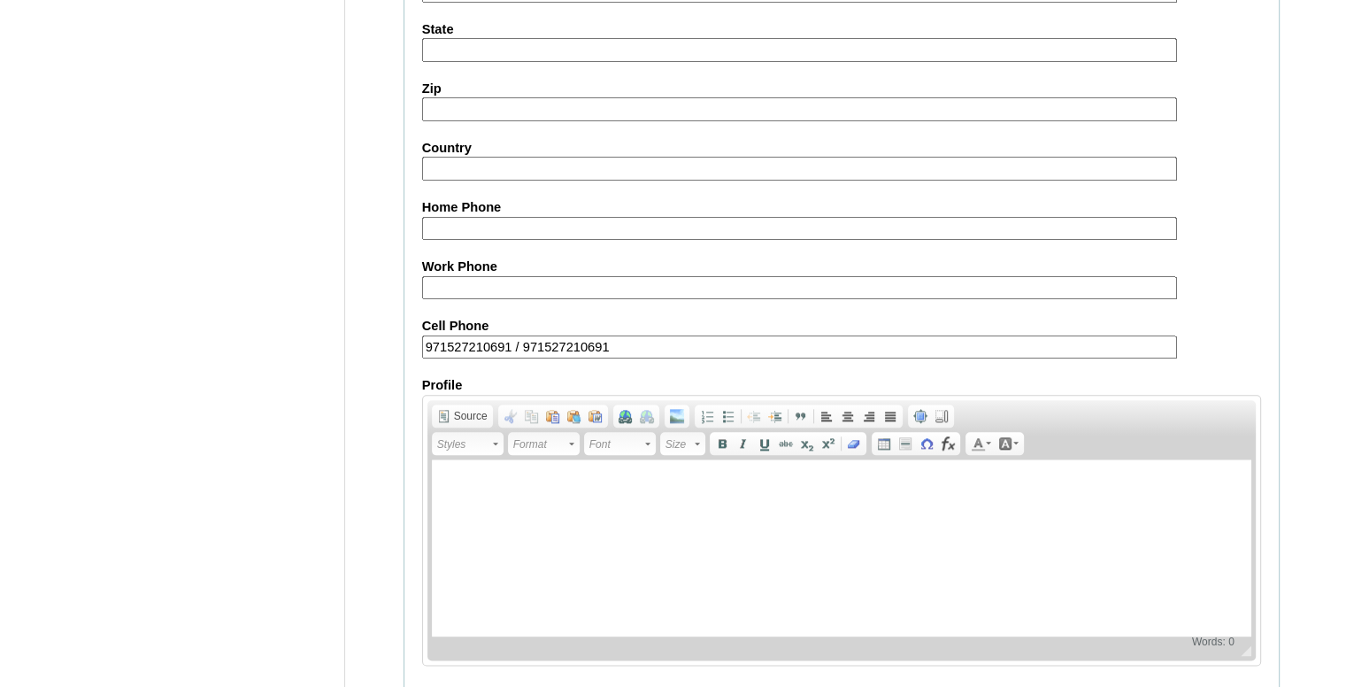
scroll to position [2008, 0]
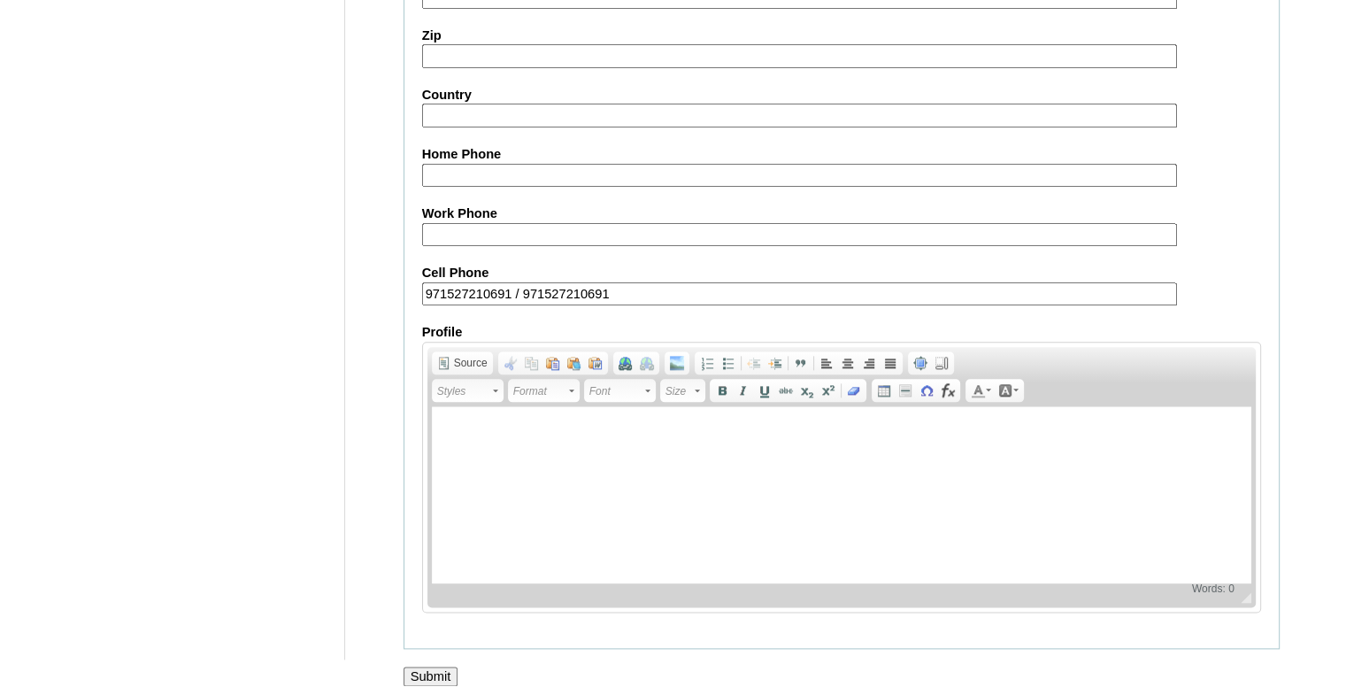
click at [444, 667] on input "Submit" at bounding box center [431, 676] width 55 height 19
